Goal: Transaction & Acquisition: Obtain resource

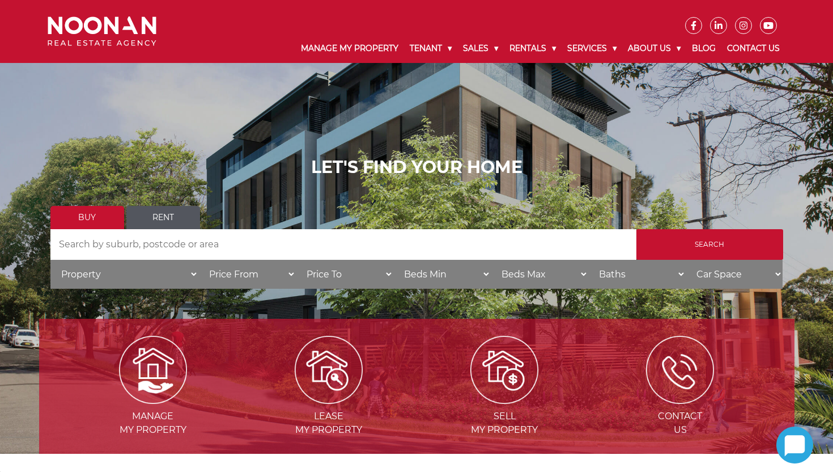
click at [168, 215] on link "Rent" at bounding box center [163, 217] width 74 height 23
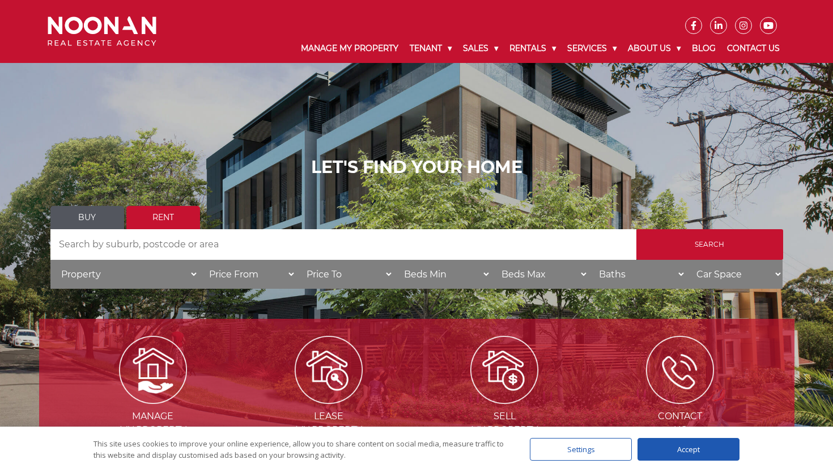
click at [160, 242] on input "Search by Address" at bounding box center [343, 244] width 586 height 31
click at [636, 229] on input "Search" at bounding box center [709, 244] width 147 height 31
click at [103, 251] on input "2222" at bounding box center [343, 244] width 586 height 31
type input "2"
type input "mortdale"
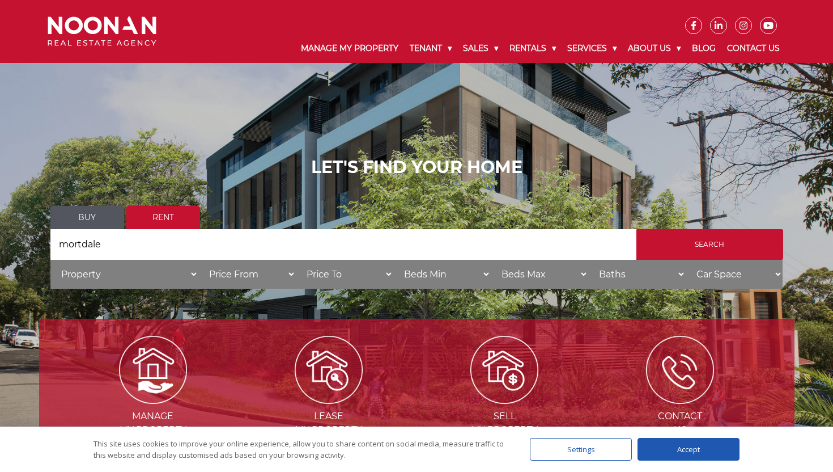
click at [636, 229] on input "Search" at bounding box center [709, 244] width 147 height 31
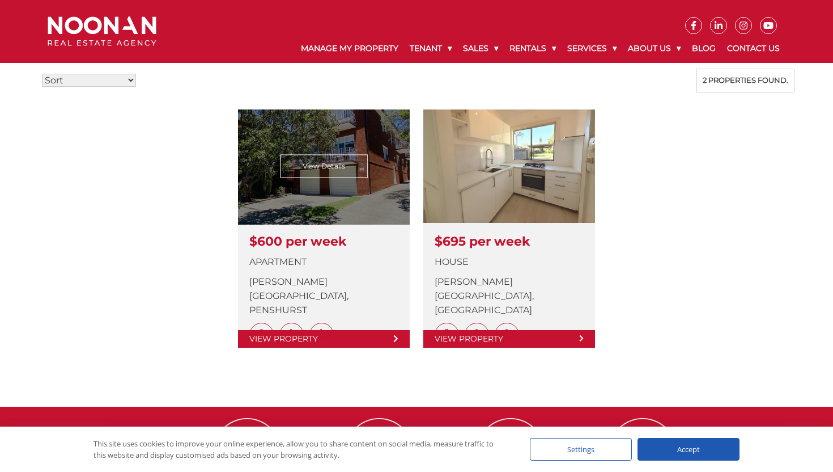
scroll to position [294, 0]
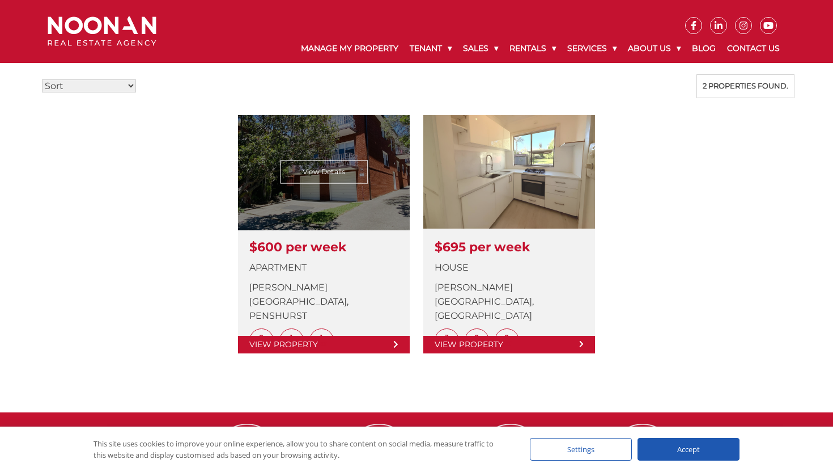
click at [324, 179] on link at bounding box center [324, 234] width 172 height 238
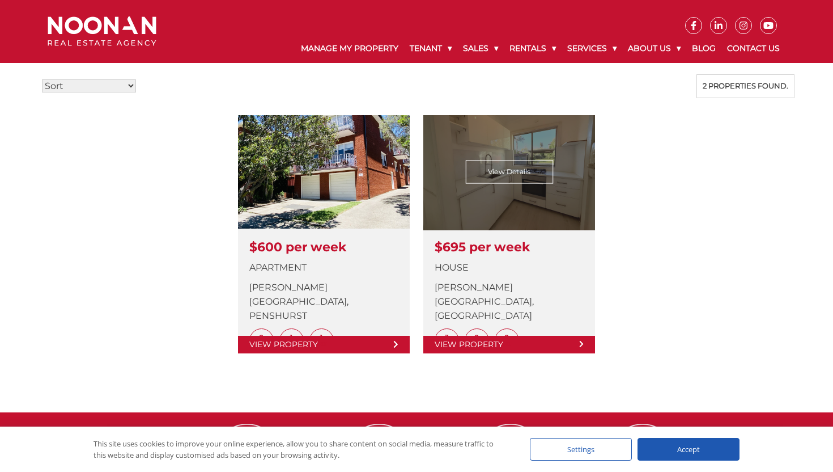
click at [508, 180] on link at bounding box center [509, 234] width 172 height 238
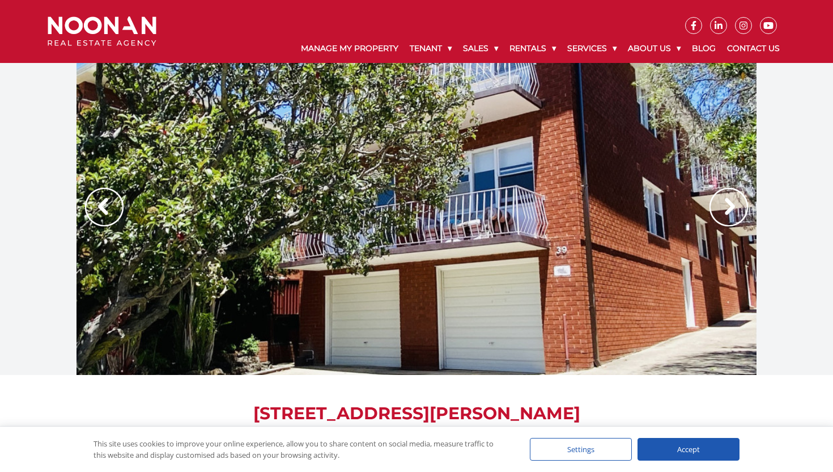
click at [104, 204] on img at bounding box center [104, 207] width 39 height 39
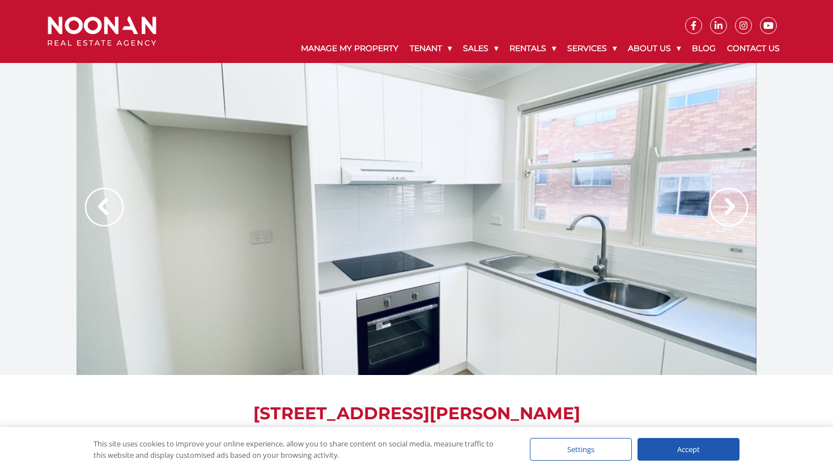
click at [104, 204] on img at bounding box center [104, 207] width 39 height 39
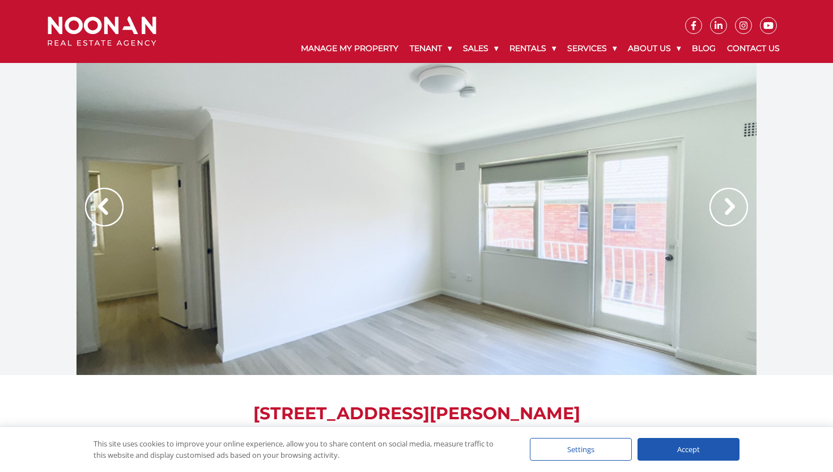
click at [104, 204] on img at bounding box center [104, 207] width 39 height 39
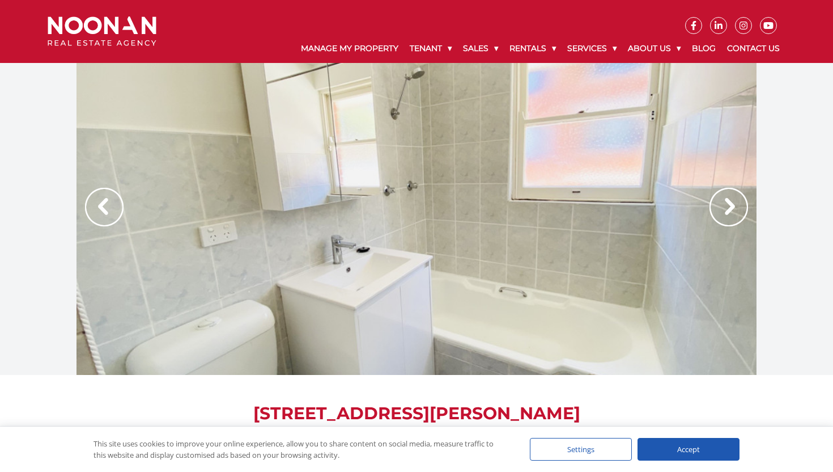
click at [104, 204] on img at bounding box center [104, 207] width 39 height 39
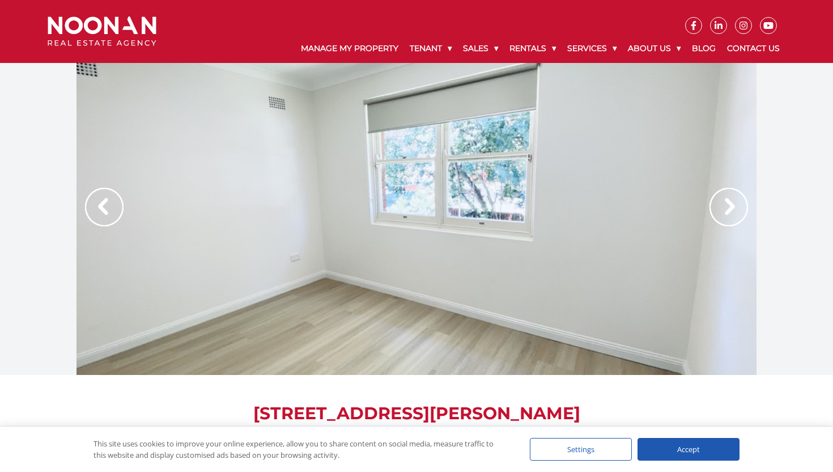
click at [104, 204] on img at bounding box center [104, 207] width 39 height 39
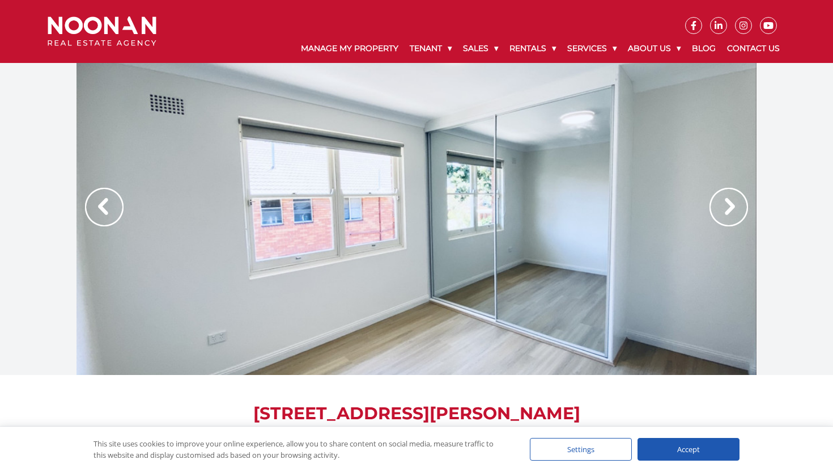
click at [104, 204] on img at bounding box center [104, 207] width 39 height 39
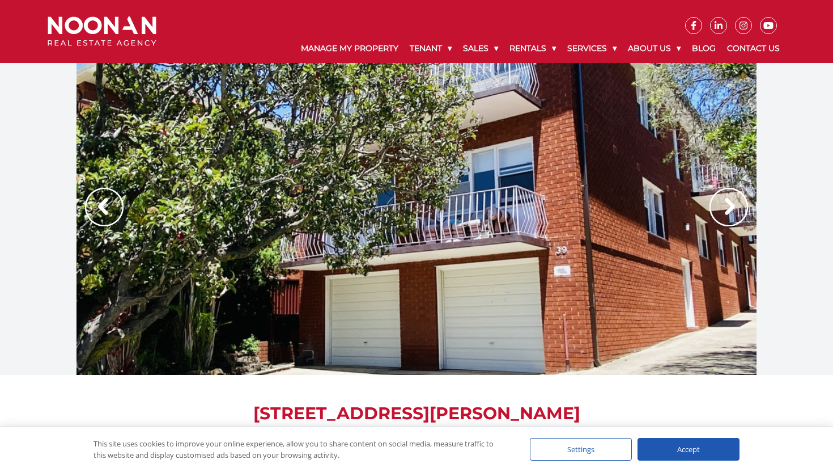
click at [104, 204] on img at bounding box center [104, 207] width 39 height 39
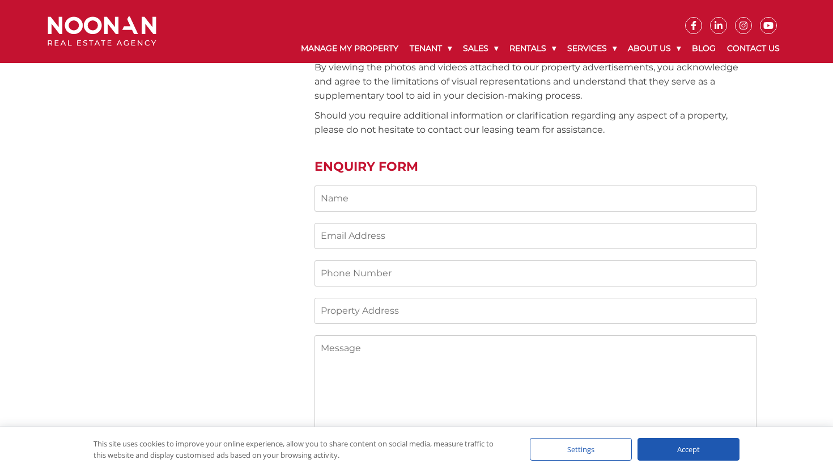
scroll to position [926, 0]
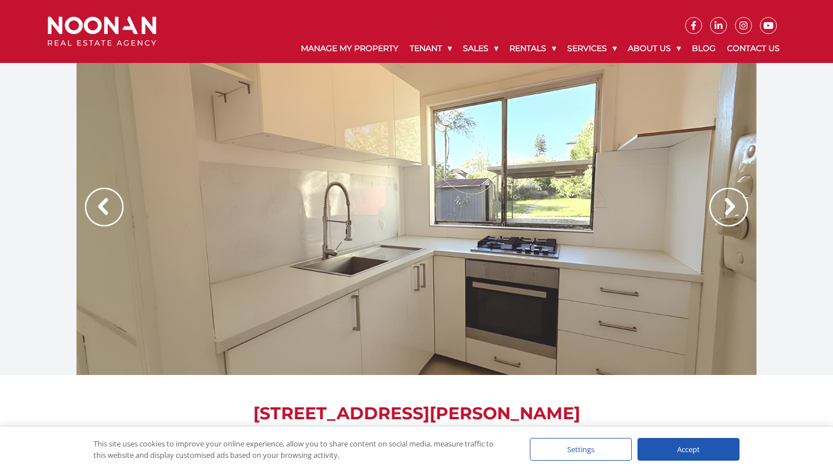
click at [729, 209] on img at bounding box center [729, 207] width 39 height 39
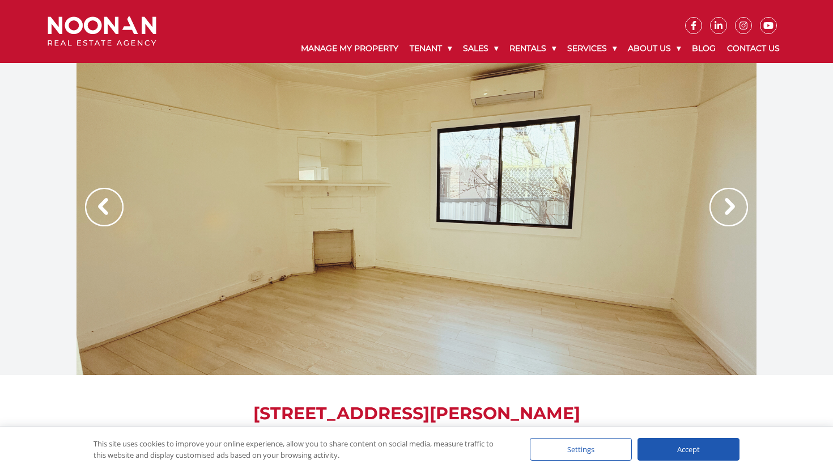
click at [729, 209] on img at bounding box center [729, 207] width 39 height 39
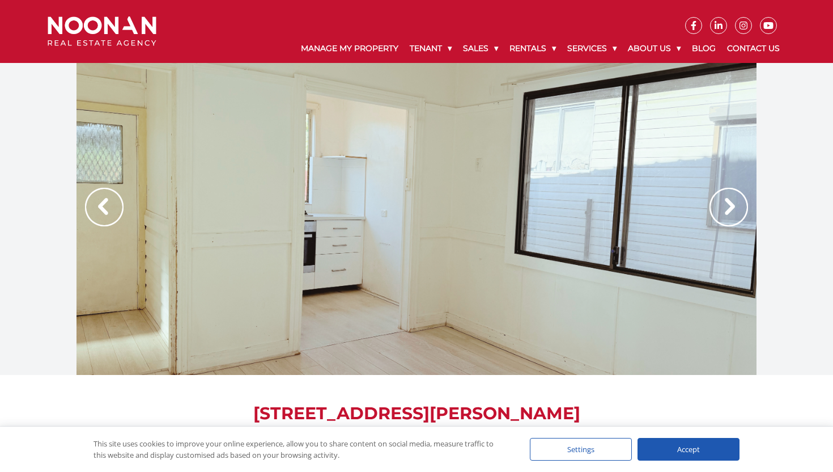
click at [729, 208] on img at bounding box center [729, 207] width 39 height 39
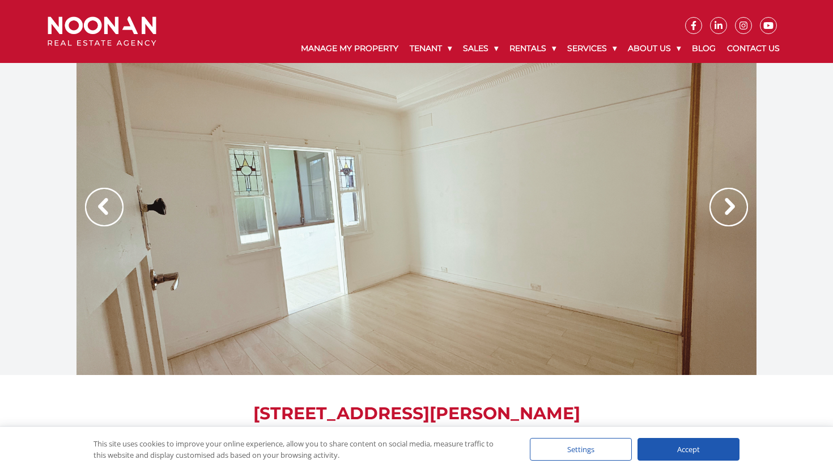
click at [729, 208] on img at bounding box center [729, 207] width 39 height 39
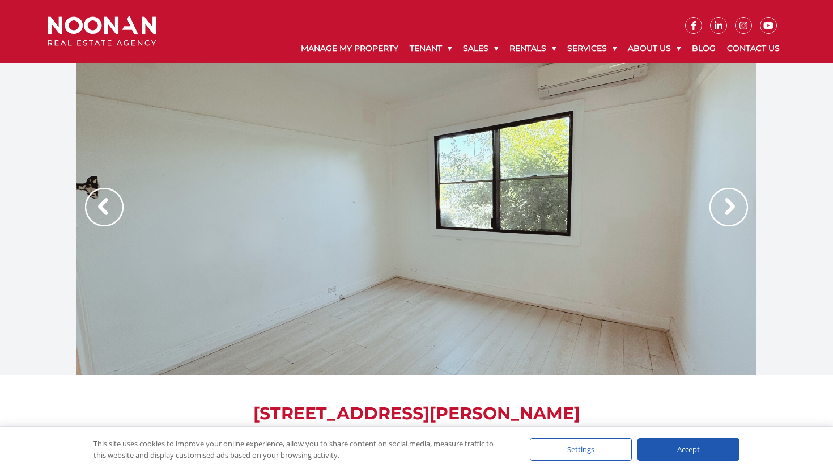
click at [729, 208] on img at bounding box center [729, 207] width 39 height 39
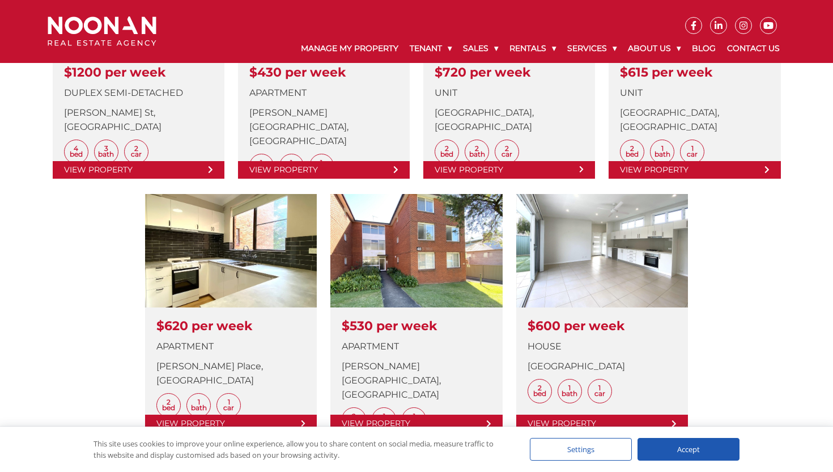
scroll to position [477, 0]
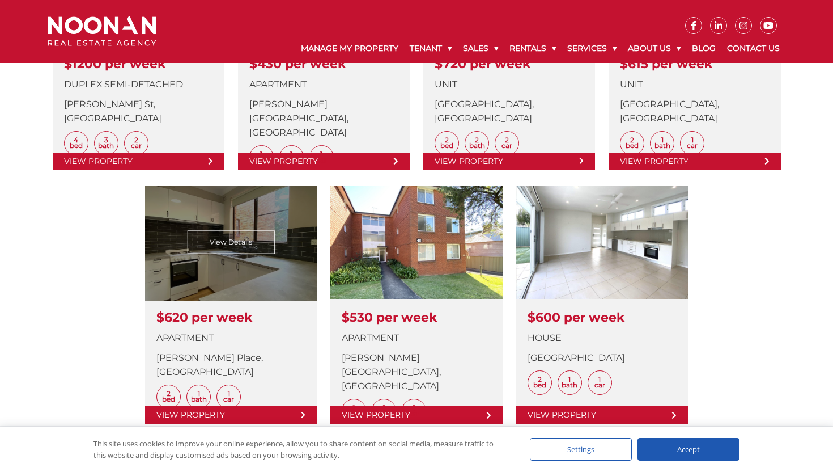
click at [248, 243] on link at bounding box center [231, 304] width 172 height 238
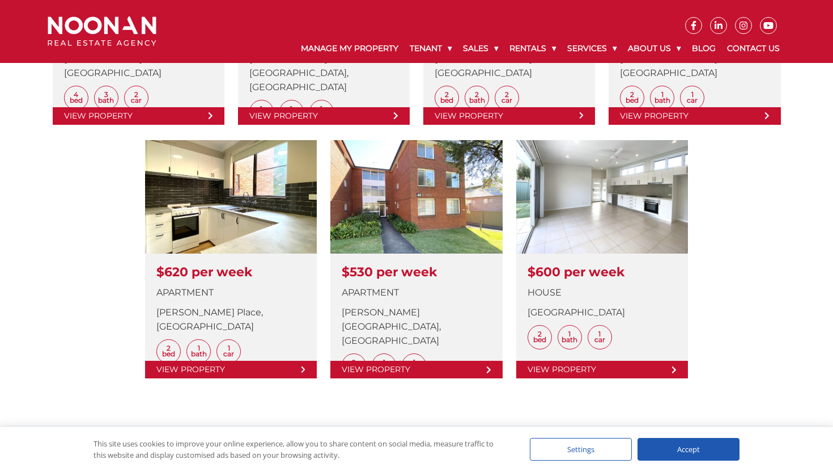
scroll to position [524, 0]
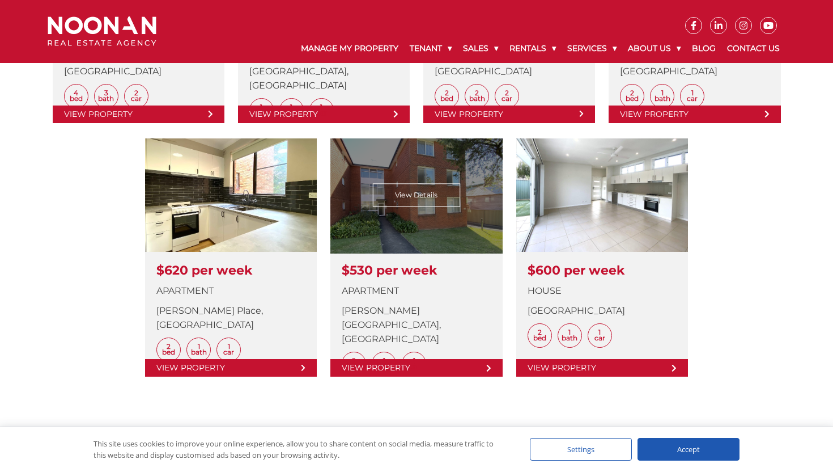
click at [411, 192] on link at bounding box center [416, 257] width 172 height 238
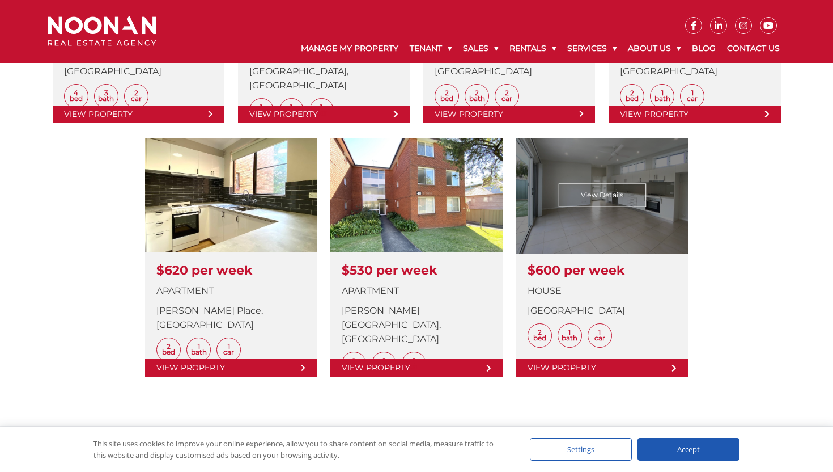
click at [585, 196] on link at bounding box center [602, 257] width 172 height 238
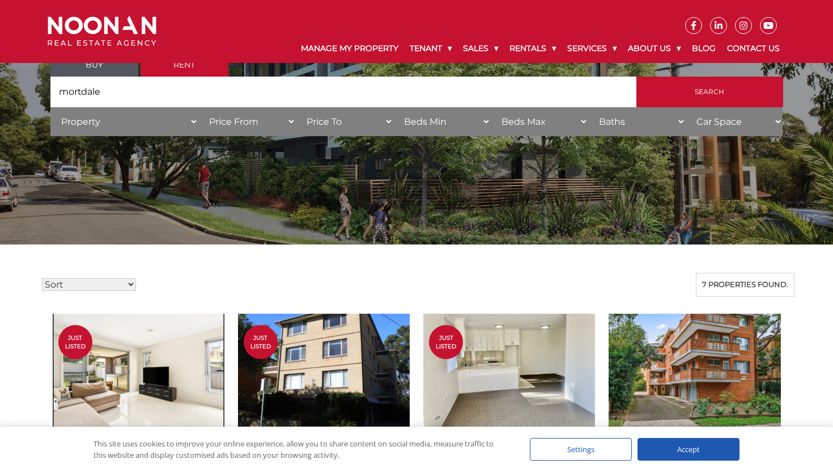
scroll to position [0, 0]
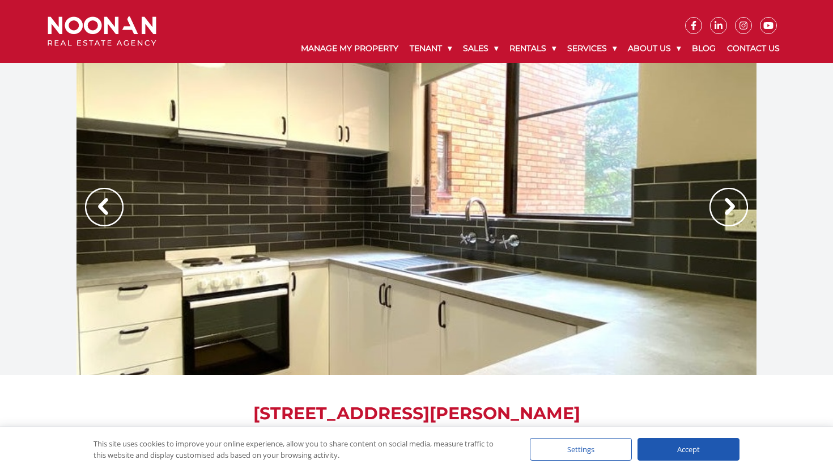
click at [108, 209] on img at bounding box center [104, 207] width 39 height 39
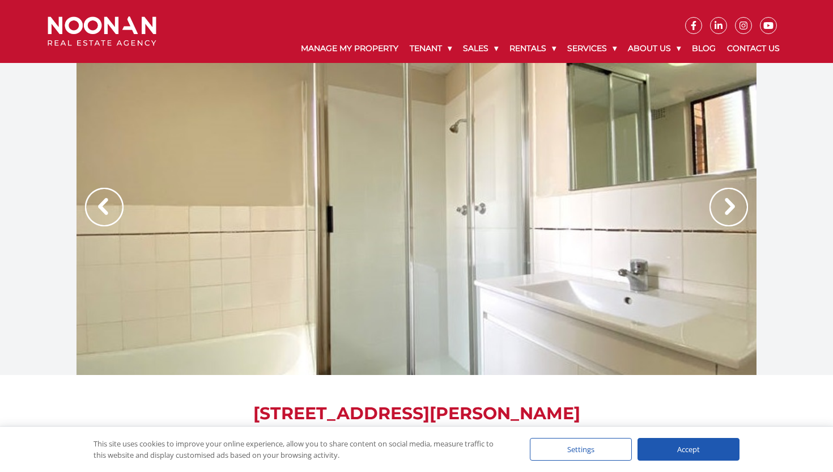
click at [108, 209] on img at bounding box center [104, 207] width 39 height 39
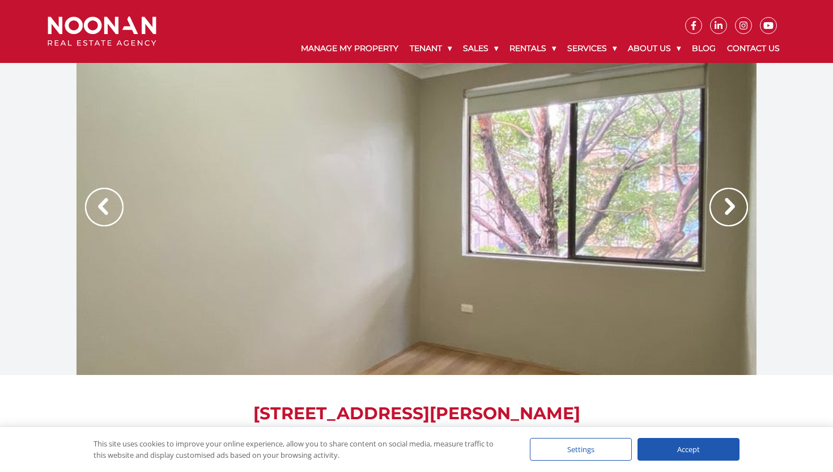
click at [108, 209] on img at bounding box center [104, 207] width 39 height 39
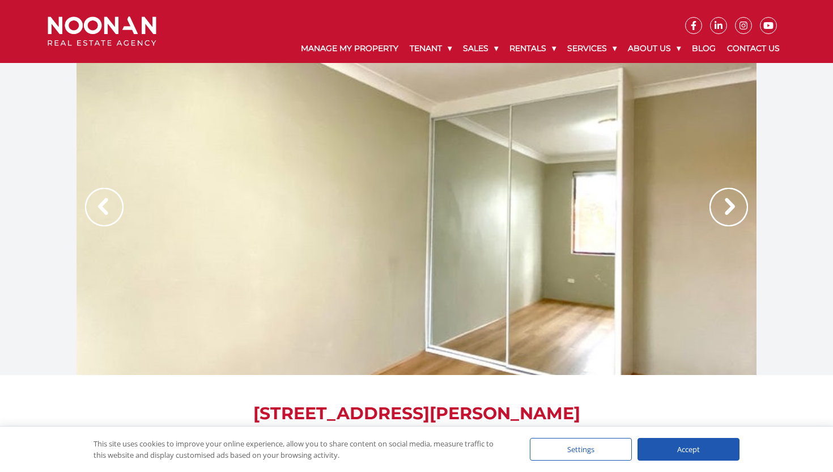
click at [108, 209] on img at bounding box center [104, 207] width 39 height 39
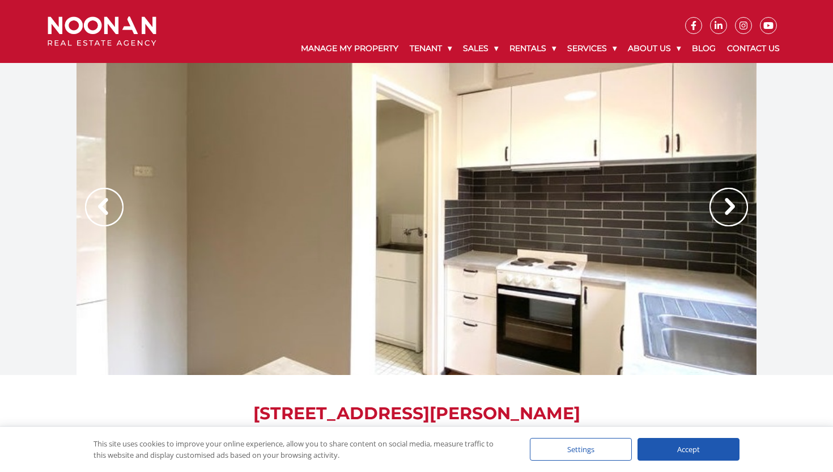
click at [108, 209] on img at bounding box center [104, 207] width 39 height 39
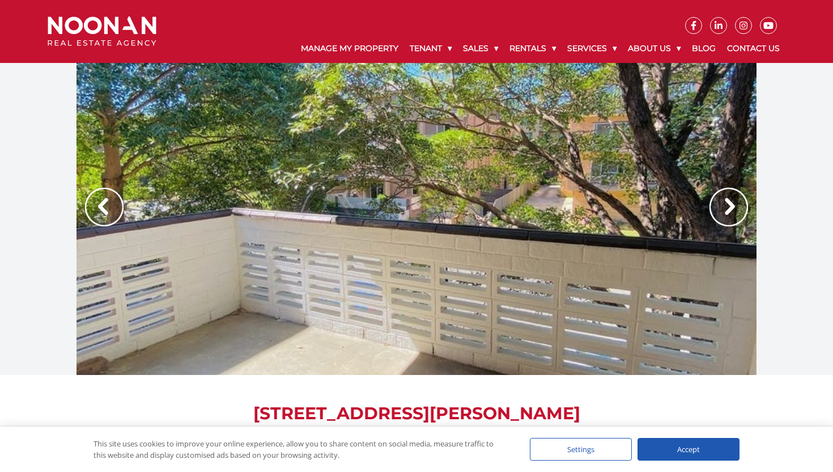
click at [108, 209] on img at bounding box center [104, 207] width 39 height 39
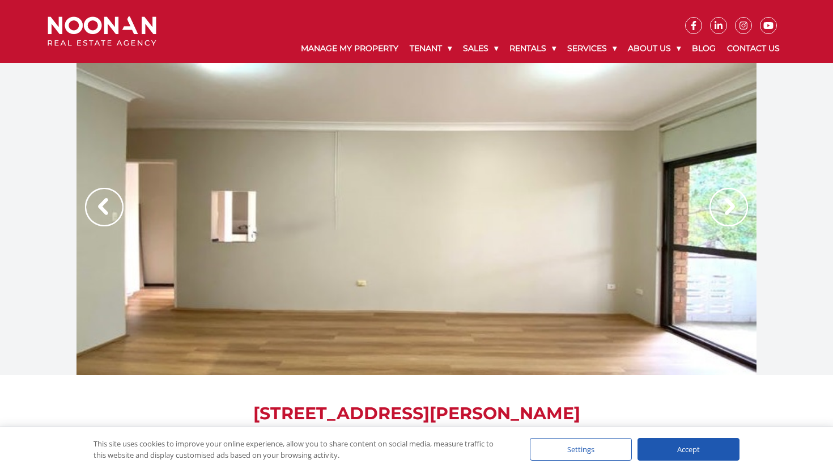
click at [109, 209] on img at bounding box center [104, 207] width 39 height 39
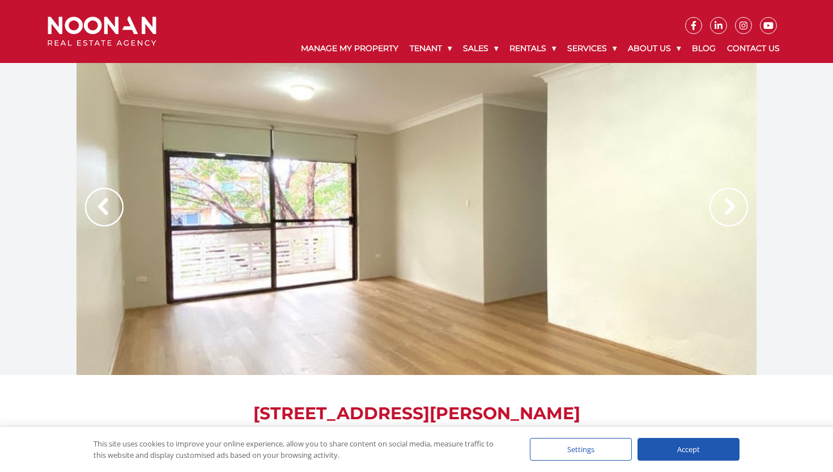
click at [109, 209] on img at bounding box center [104, 207] width 39 height 39
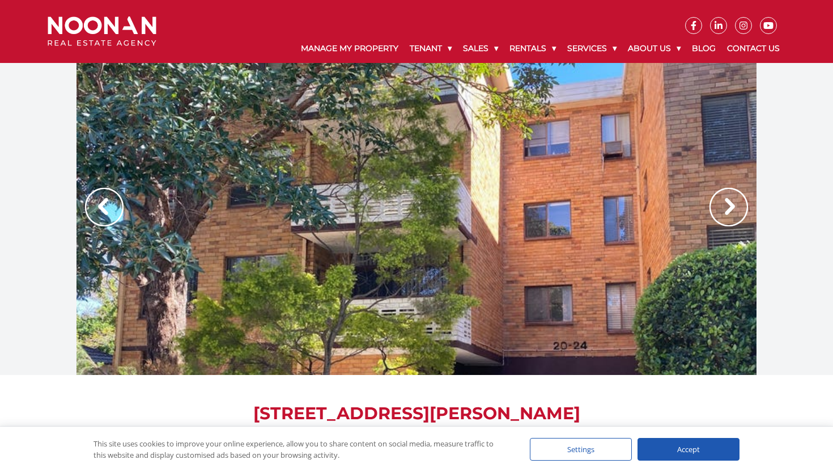
click at [109, 209] on img at bounding box center [104, 207] width 39 height 39
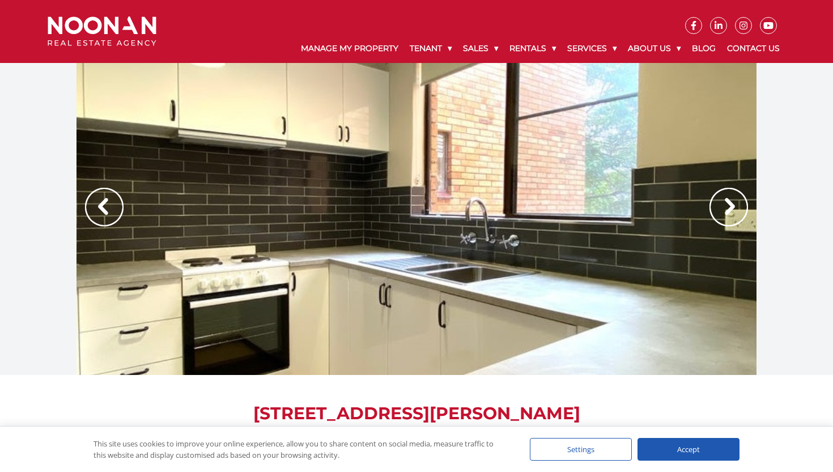
click at [109, 209] on img at bounding box center [104, 207] width 39 height 39
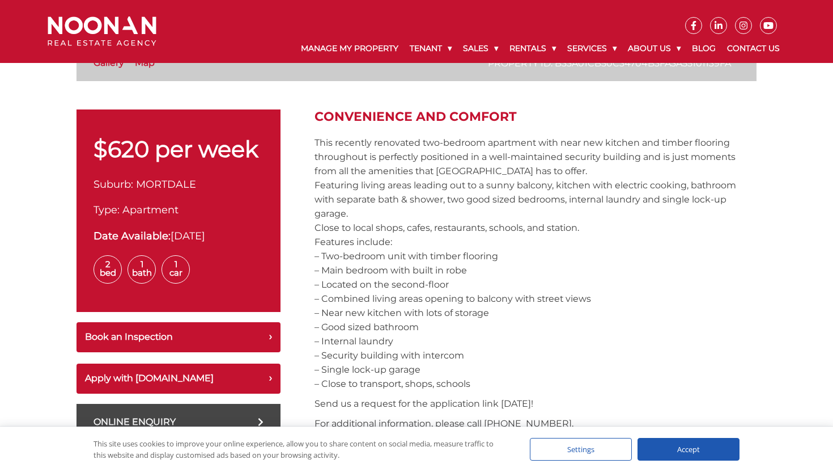
scroll to position [358, 0]
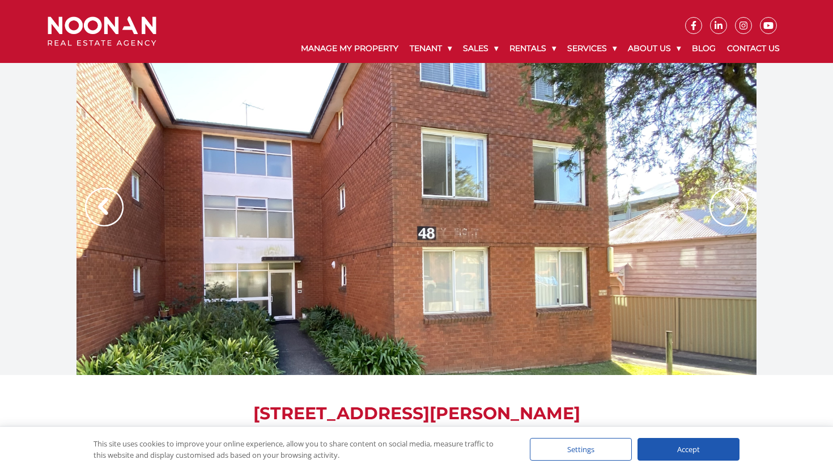
click at [100, 201] on img at bounding box center [104, 207] width 39 height 39
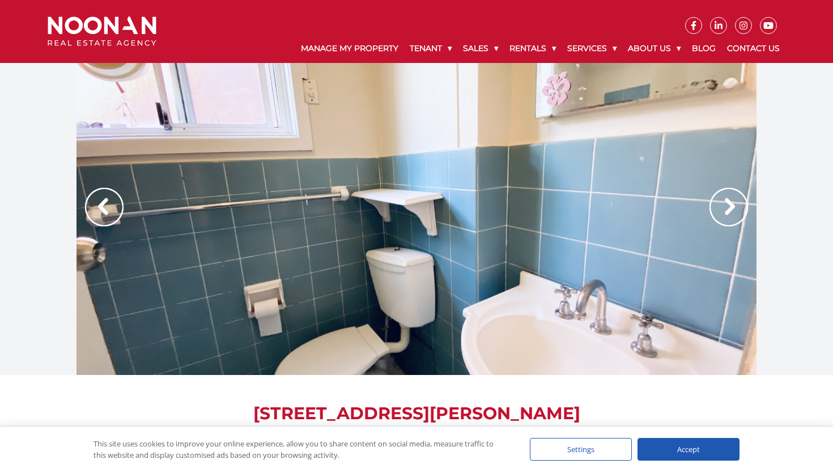
click at [100, 201] on img at bounding box center [104, 207] width 39 height 39
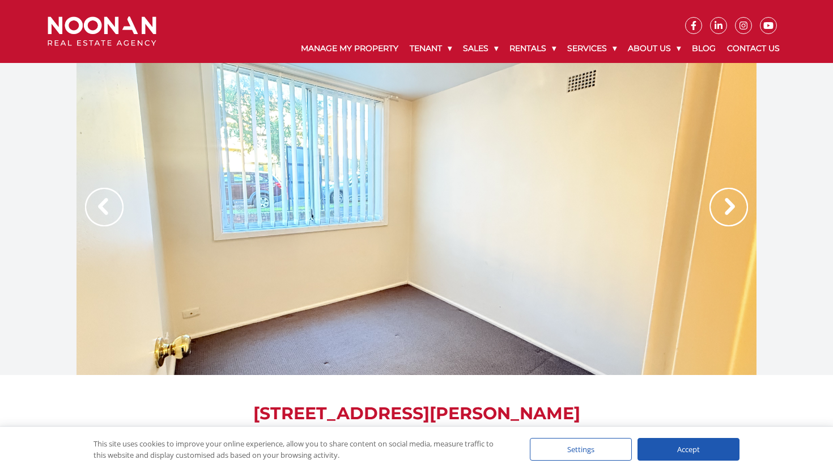
click at [100, 201] on img at bounding box center [104, 207] width 39 height 39
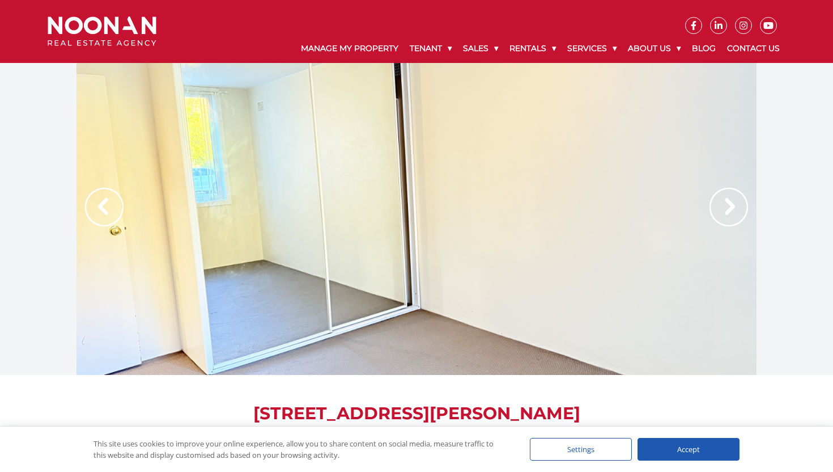
click at [100, 201] on img at bounding box center [104, 207] width 39 height 39
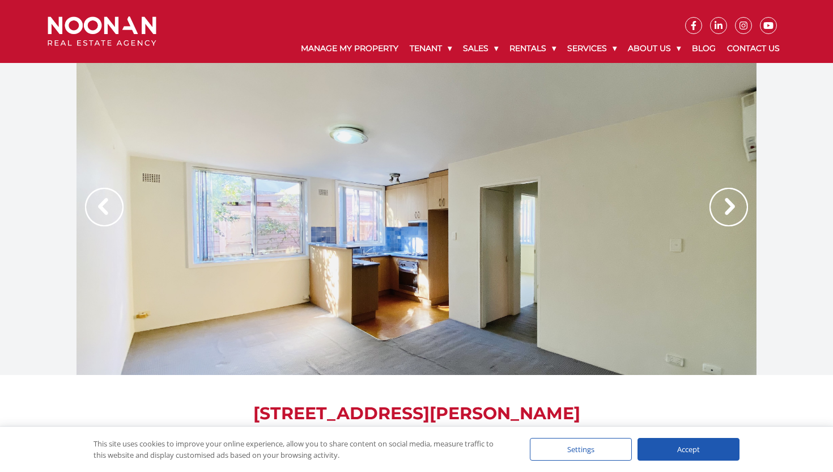
click at [100, 201] on img at bounding box center [104, 207] width 39 height 39
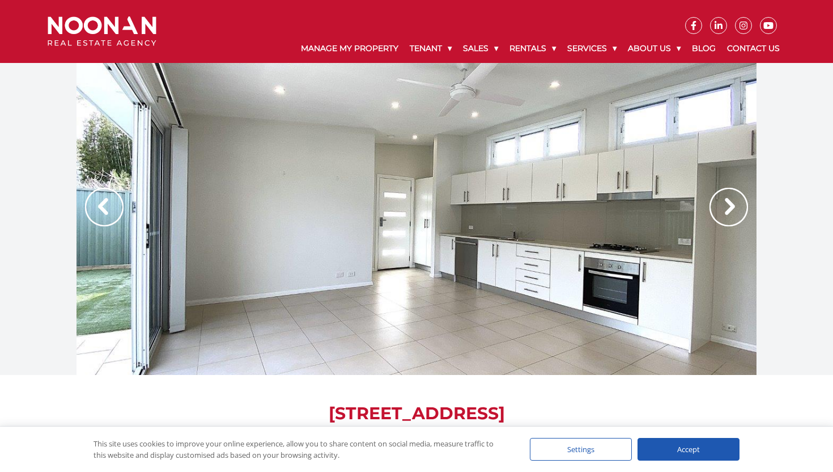
click at [722, 212] on img at bounding box center [729, 207] width 39 height 39
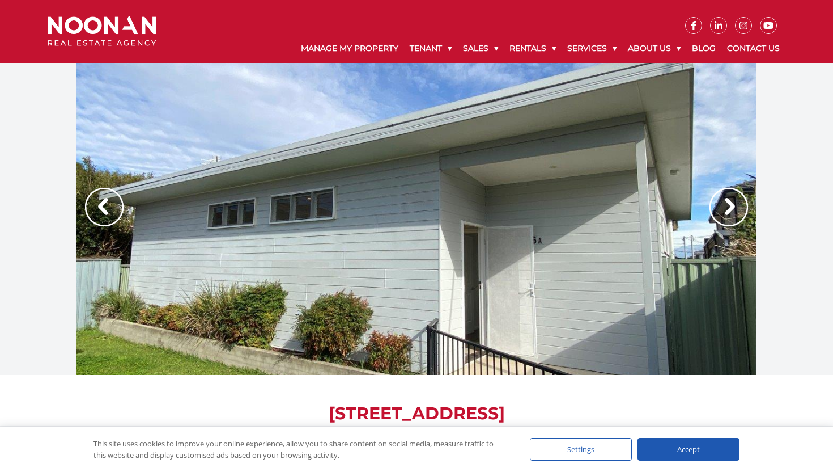
click at [722, 212] on img at bounding box center [729, 207] width 39 height 39
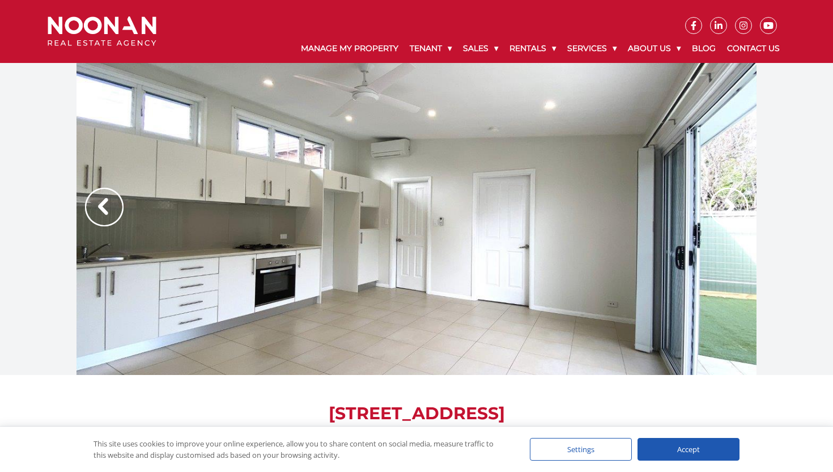
click at [722, 212] on img at bounding box center [729, 207] width 39 height 39
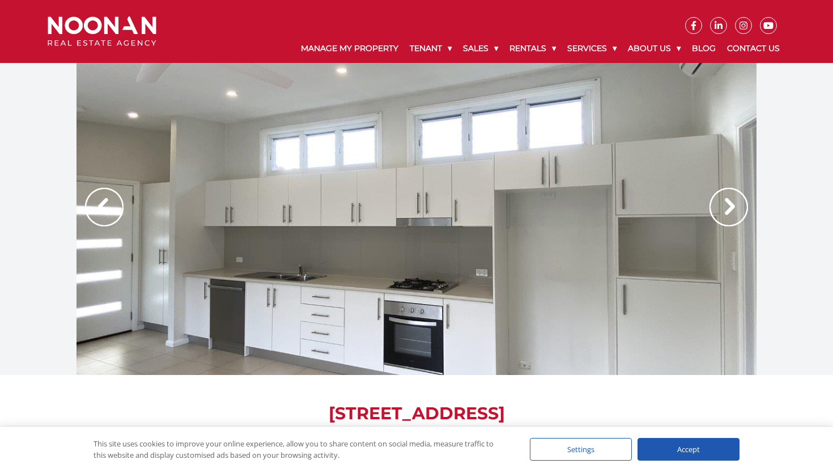
click at [722, 212] on img at bounding box center [729, 207] width 39 height 39
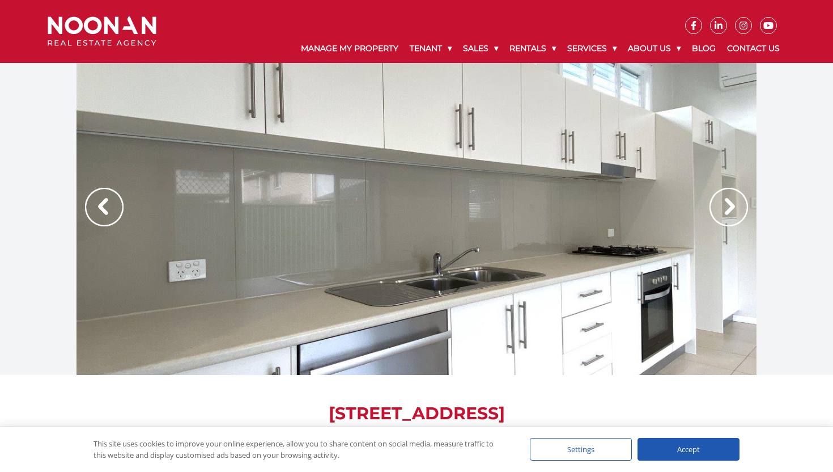
click at [722, 212] on img at bounding box center [729, 207] width 39 height 39
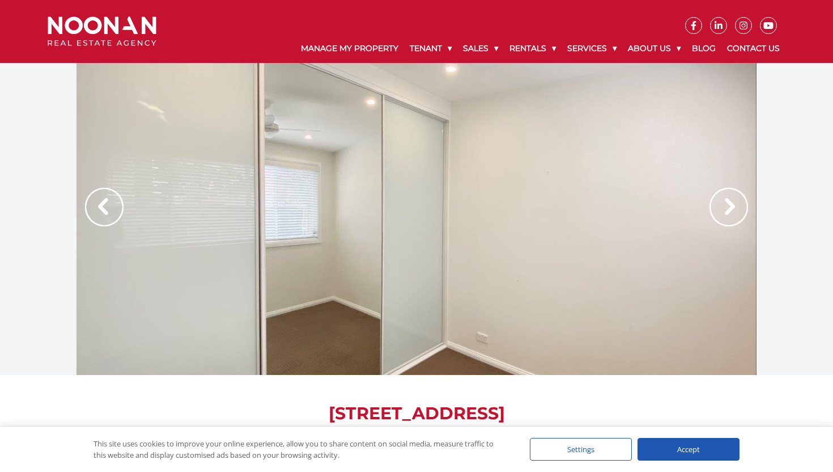
click at [722, 212] on img at bounding box center [729, 207] width 39 height 39
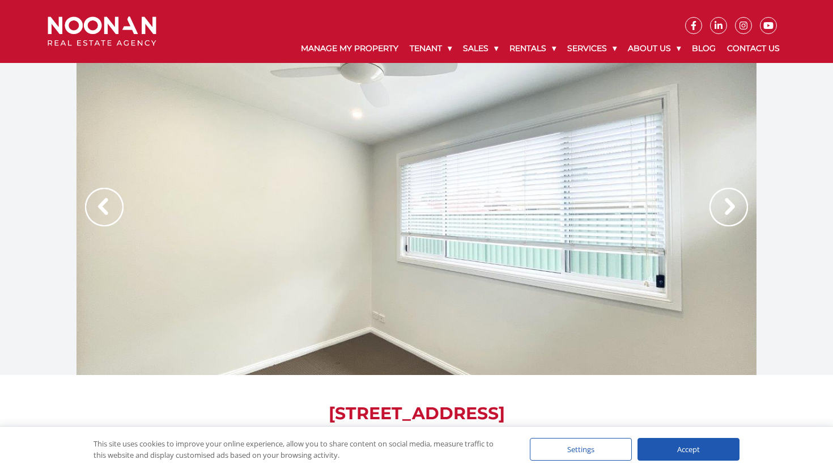
click at [722, 212] on img at bounding box center [729, 207] width 39 height 39
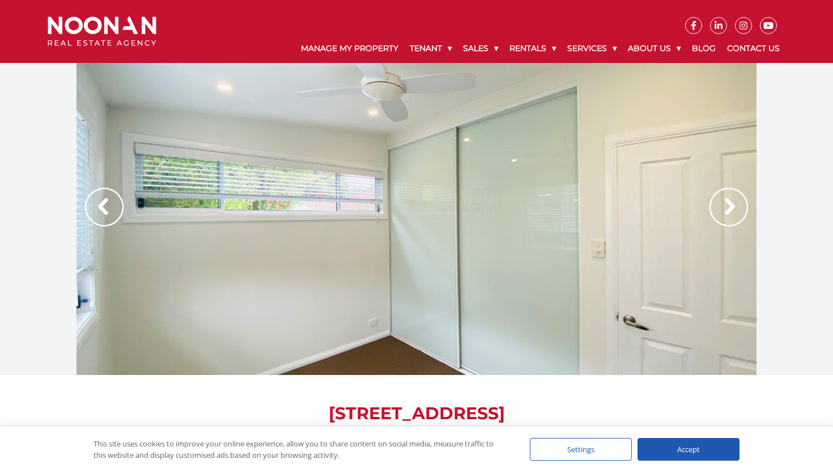
click at [722, 212] on img at bounding box center [729, 207] width 39 height 39
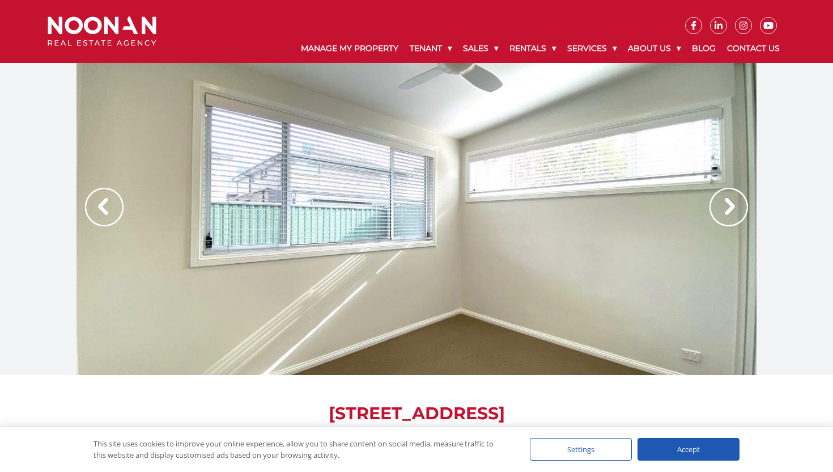
click at [722, 212] on img at bounding box center [729, 207] width 39 height 39
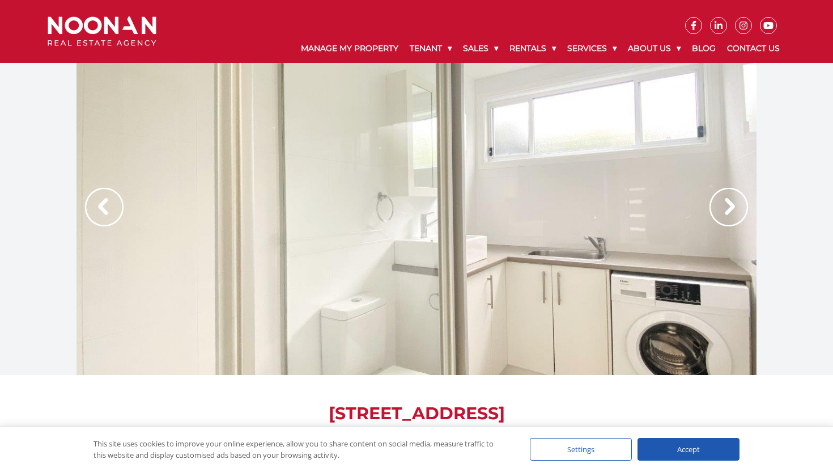
click at [733, 210] on img at bounding box center [729, 207] width 39 height 39
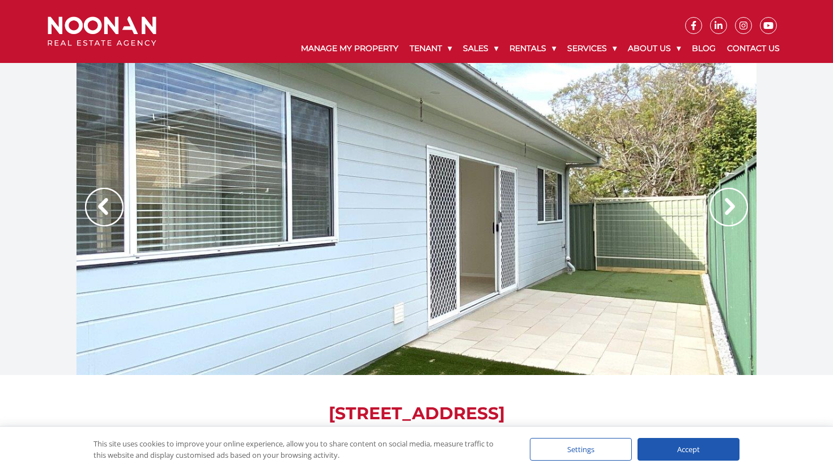
click at [733, 210] on img at bounding box center [729, 207] width 39 height 39
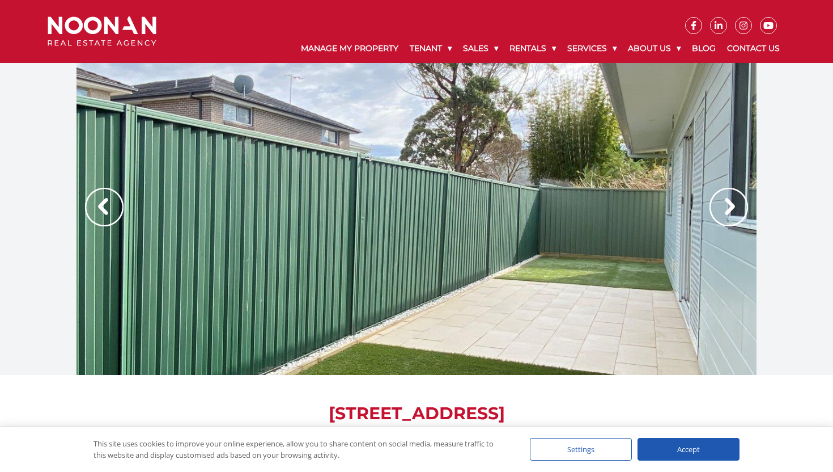
click at [733, 210] on img at bounding box center [729, 207] width 39 height 39
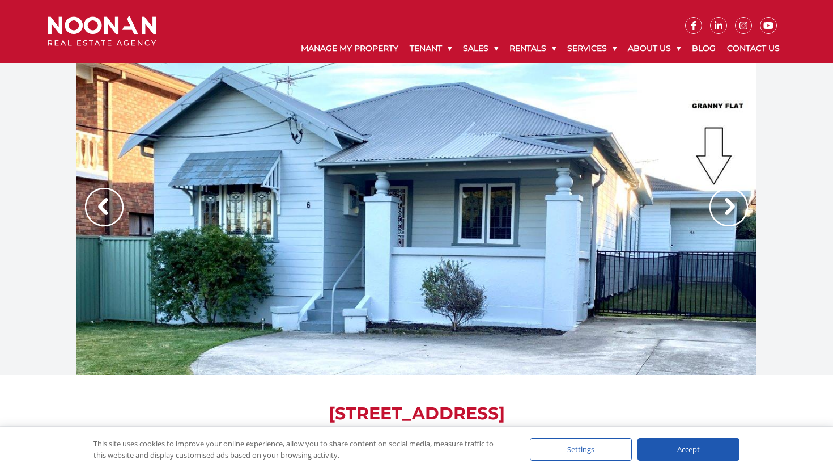
click at [733, 210] on img at bounding box center [729, 207] width 39 height 39
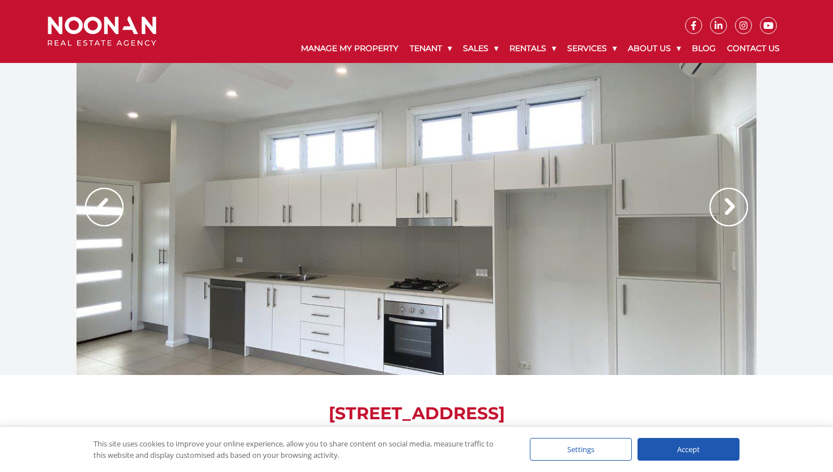
click at [116, 201] on img at bounding box center [104, 207] width 39 height 39
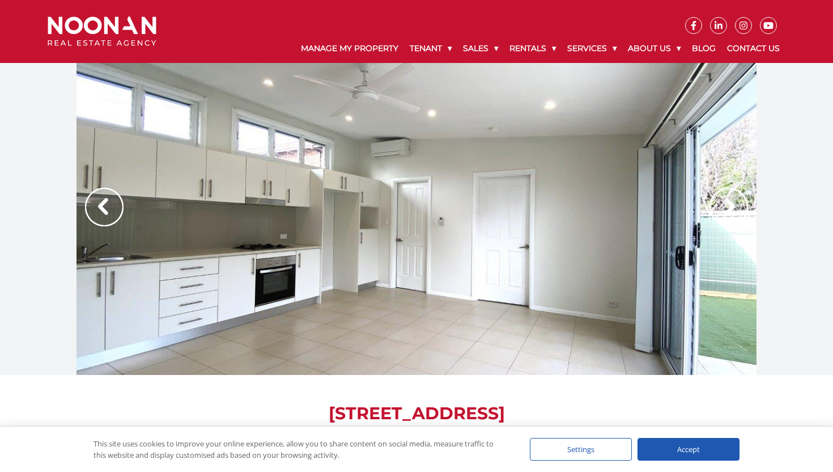
click at [116, 201] on img at bounding box center [104, 207] width 39 height 39
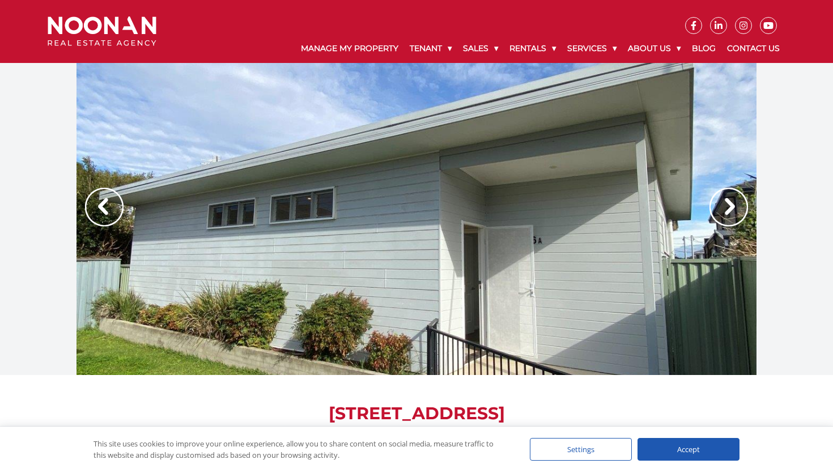
click at [116, 201] on img at bounding box center [104, 207] width 39 height 39
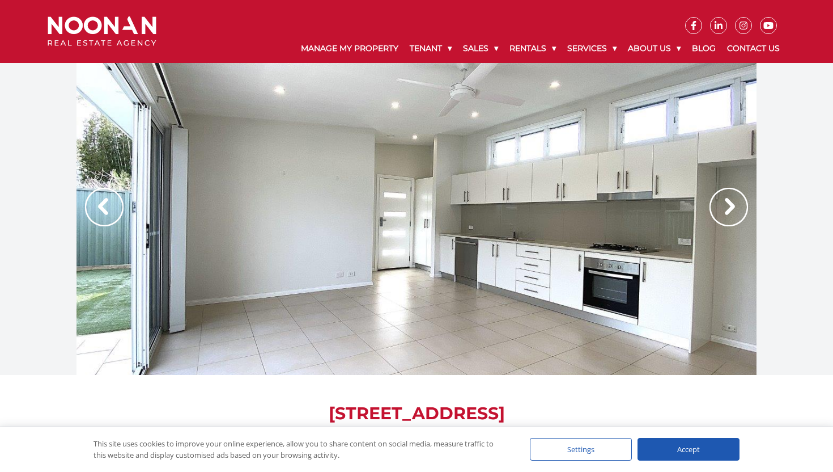
click at [116, 201] on img at bounding box center [104, 207] width 39 height 39
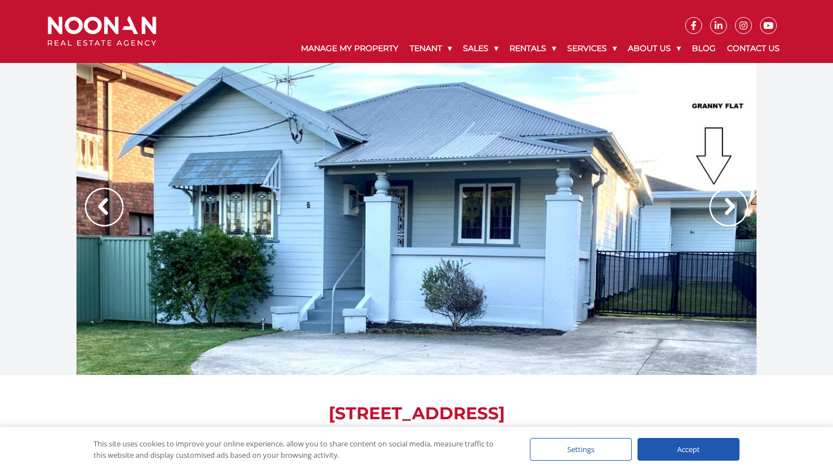
click at [116, 201] on img at bounding box center [104, 207] width 39 height 39
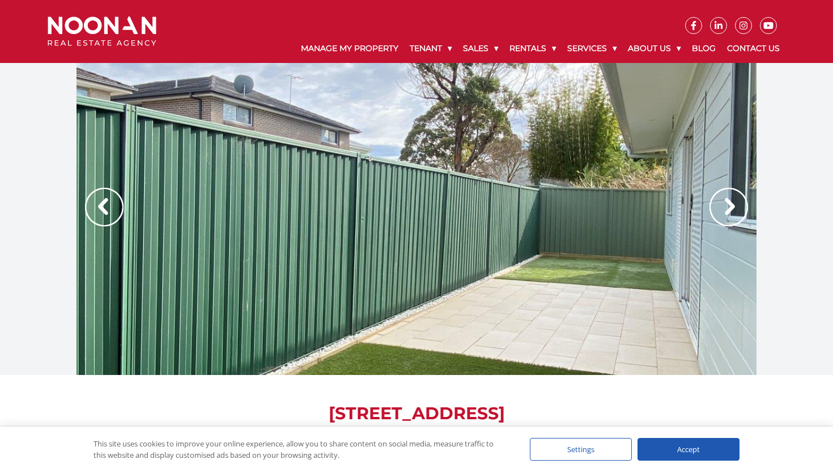
click at [727, 214] on img at bounding box center [729, 207] width 39 height 39
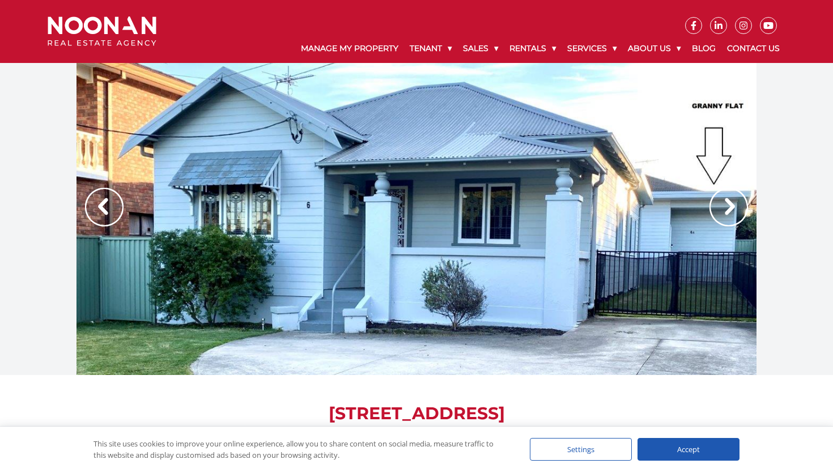
click at [107, 207] on img at bounding box center [104, 207] width 39 height 39
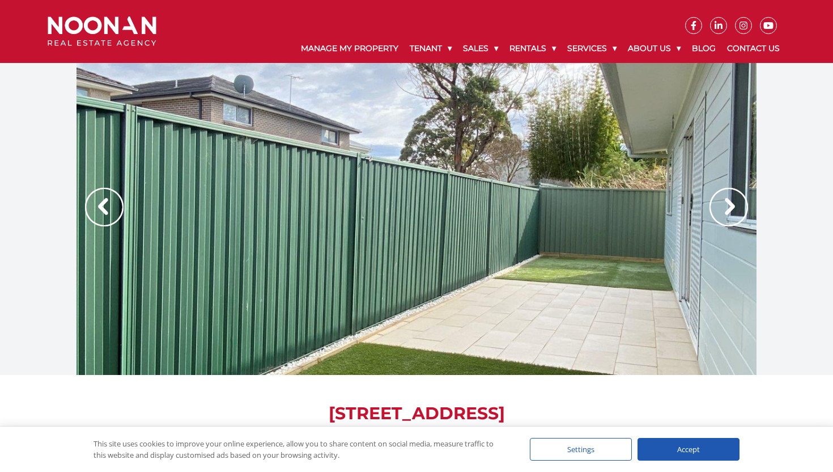
click at [107, 207] on img at bounding box center [104, 207] width 39 height 39
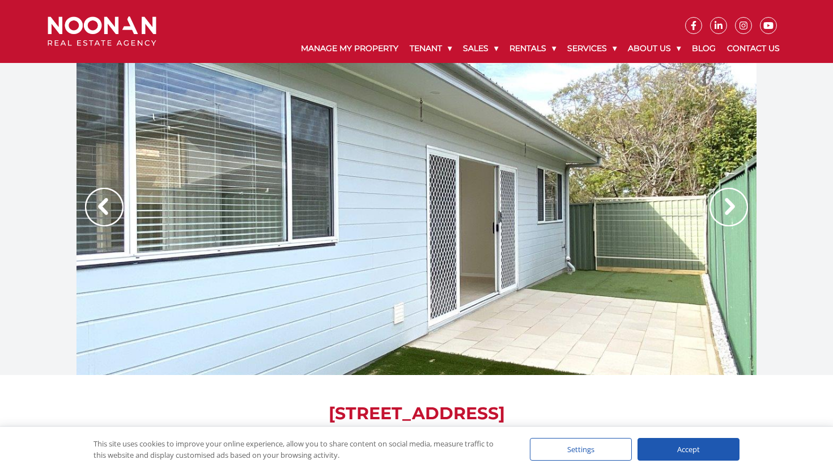
click at [107, 207] on img at bounding box center [104, 207] width 39 height 39
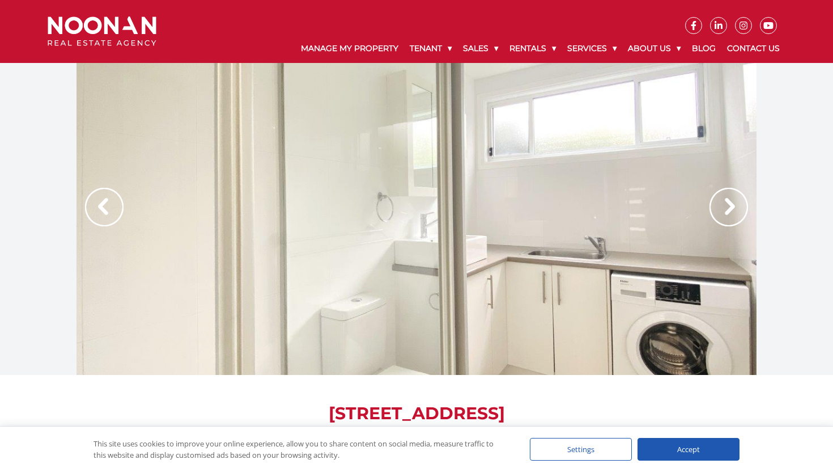
click at [107, 207] on img at bounding box center [104, 207] width 39 height 39
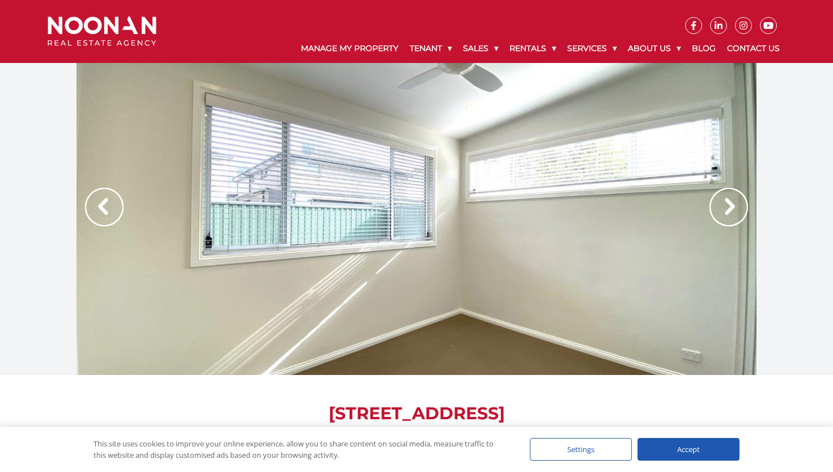
click at [107, 207] on img at bounding box center [104, 207] width 39 height 39
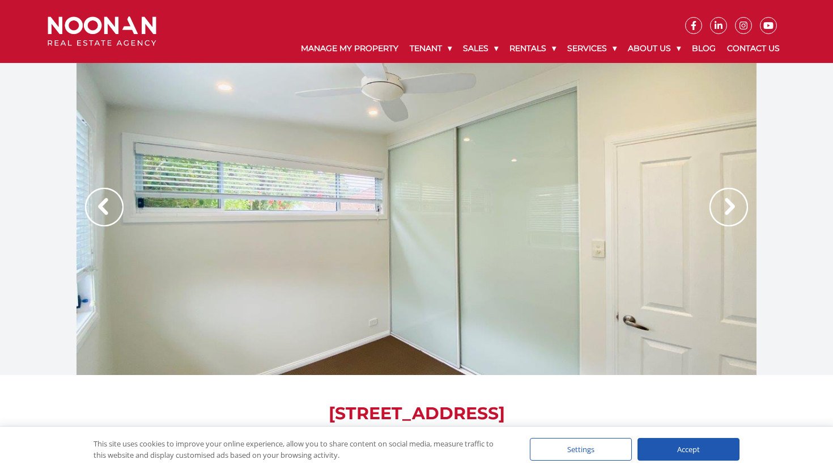
click at [107, 207] on img at bounding box center [104, 207] width 39 height 39
